Goal: Information Seeking & Learning: Learn about a topic

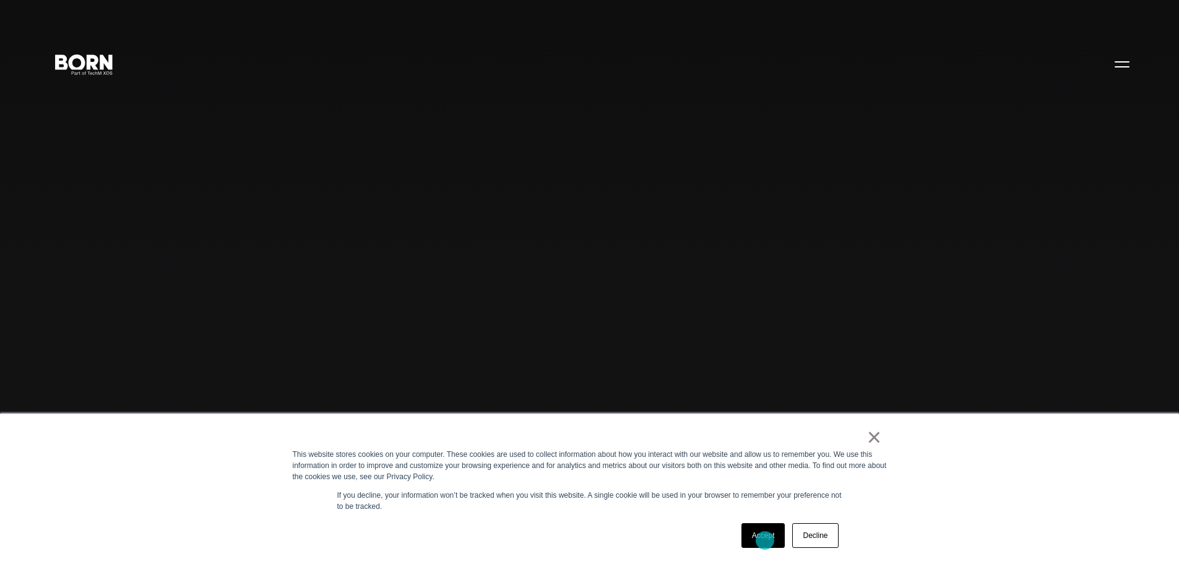
click at [765, 540] on link "Accept" at bounding box center [763, 535] width 44 height 25
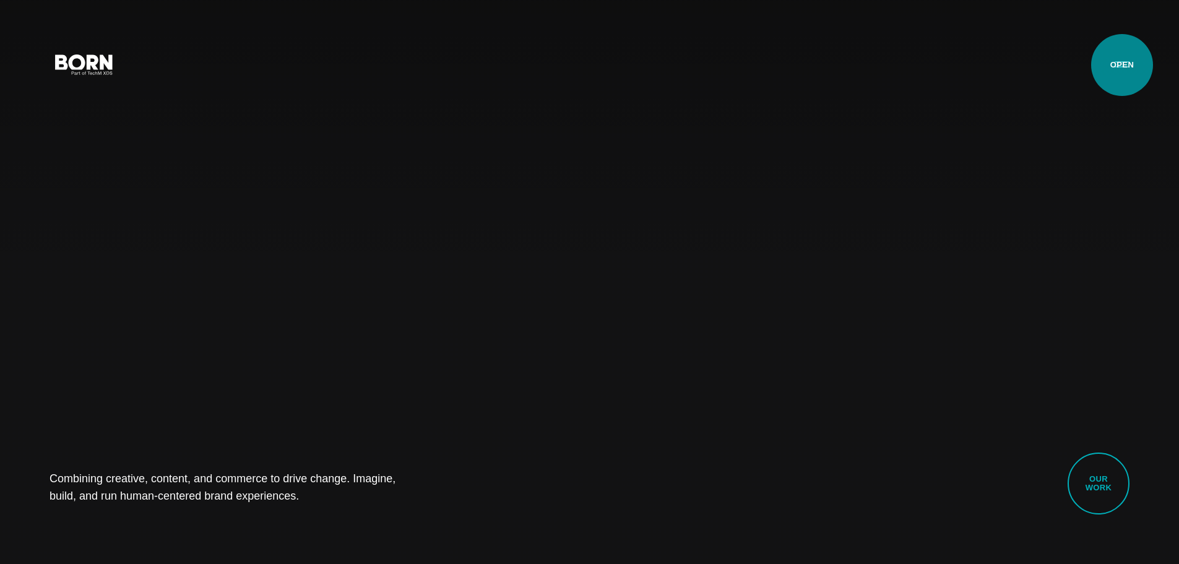
click at [1122, 65] on button "Primary Menu" at bounding box center [1122, 64] width 30 height 26
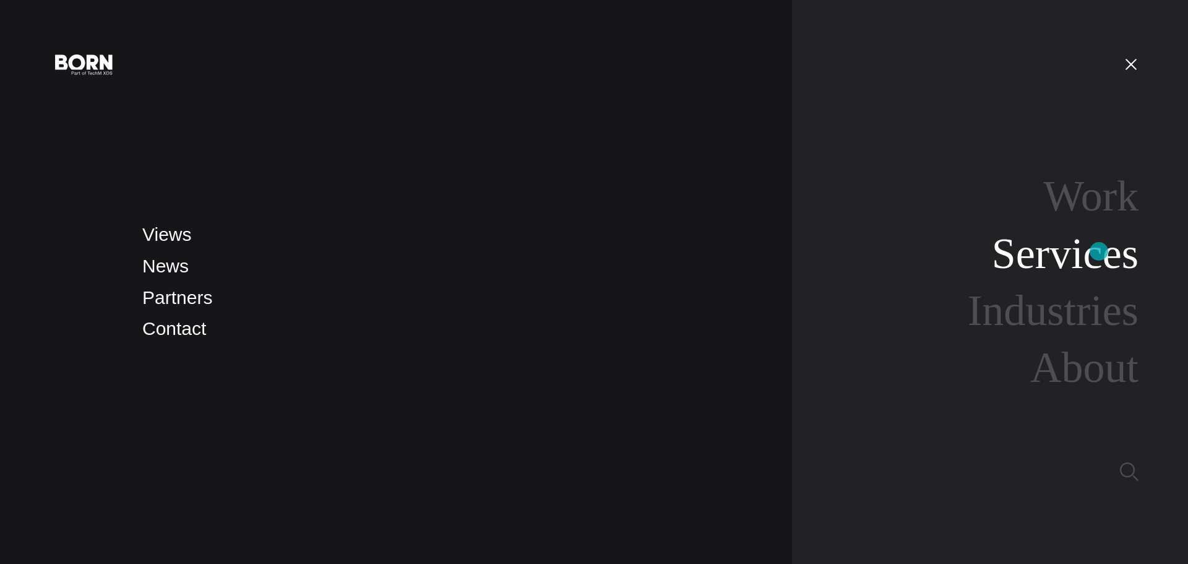
click at [1099, 251] on link "Services" at bounding box center [1065, 254] width 147 height 48
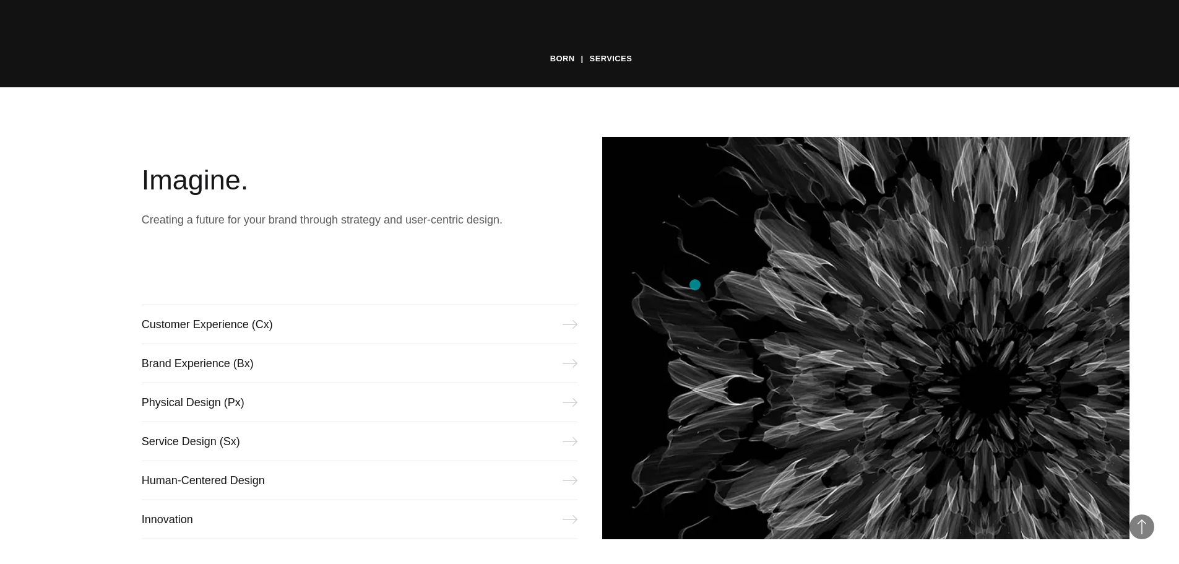
scroll to position [557, 0]
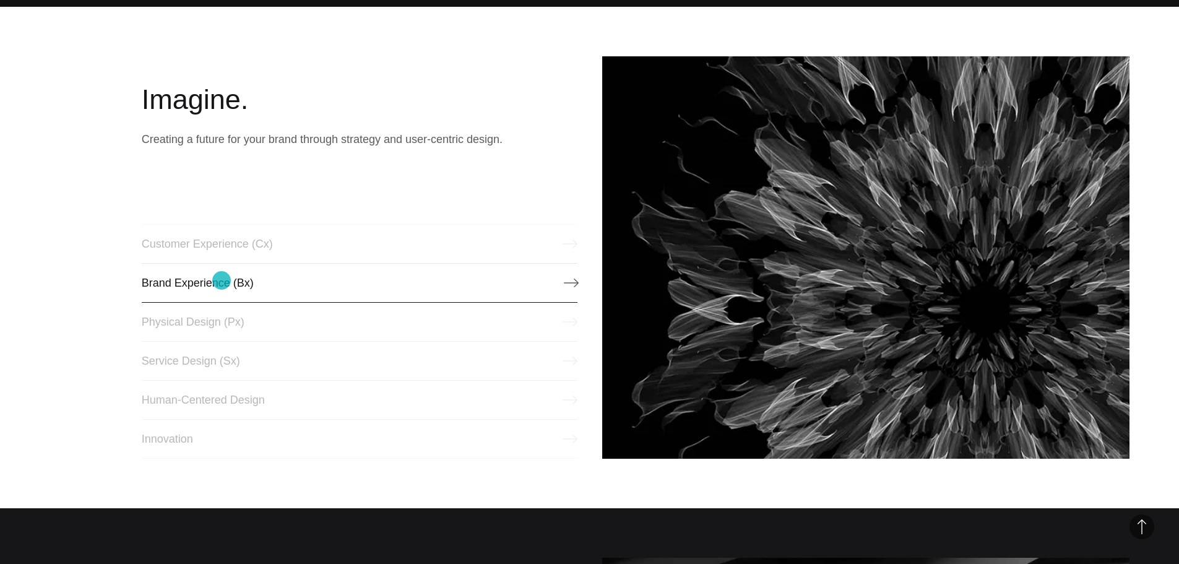
click at [221, 280] on link "Brand Experience (Bx)" at bounding box center [360, 283] width 436 height 40
